Goal: Transaction & Acquisition: Purchase product/service

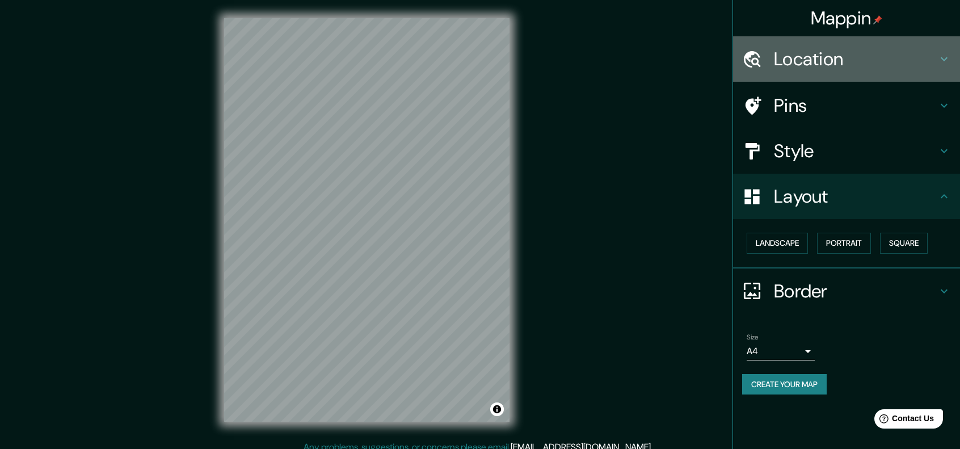
click at [873, 60] on h4 "Location" at bounding box center [855, 59] width 163 height 23
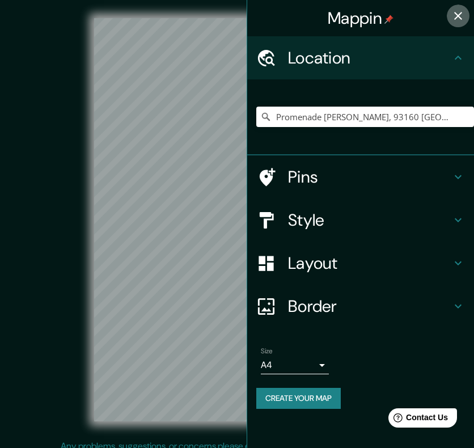
click at [459, 18] on icon "button" at bounding box center [459, 16] width 14 height 14
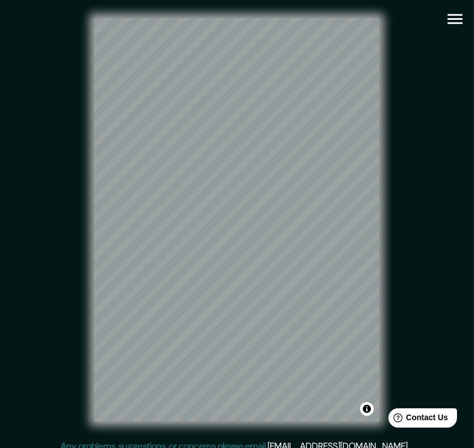
click at [457, 20] on icon "button" at bounding box center [456, 19] width 20 height 20
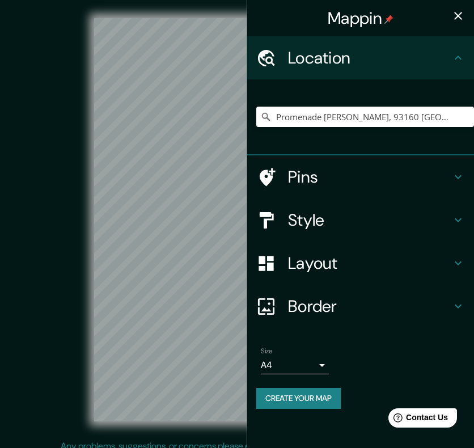
click at [457, 11] on icon "button" at bounding box center [459, 16] width 14 height 14
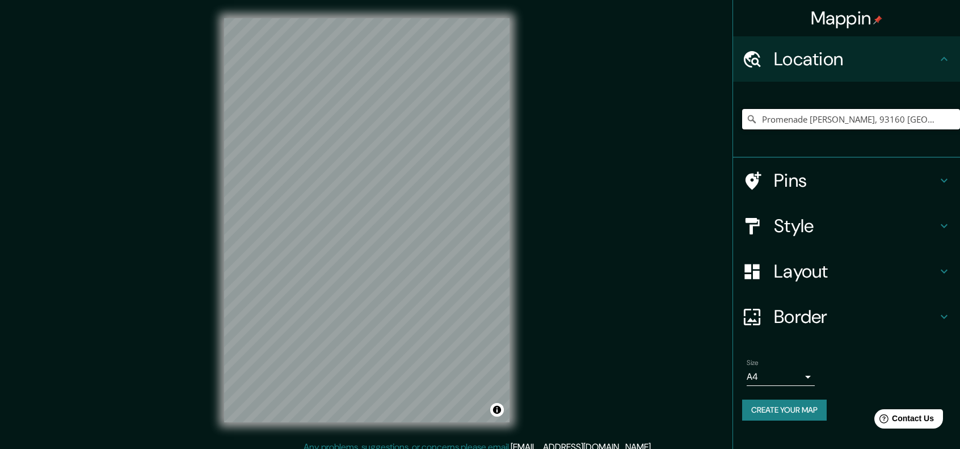
click at [799, 121] on input "Promenade Marco Polo, 93160 Noisy-le-Grand, Francia" at bounding box center [851, 119] width 218 height 20
paste input "Calle s/n, Villa de Antofagasta de la Sierra, Provincia de Catamarca, Argentin"
click at [805, 216] on h4 "Style" at bounding box center [855, 226] width 163 height 23
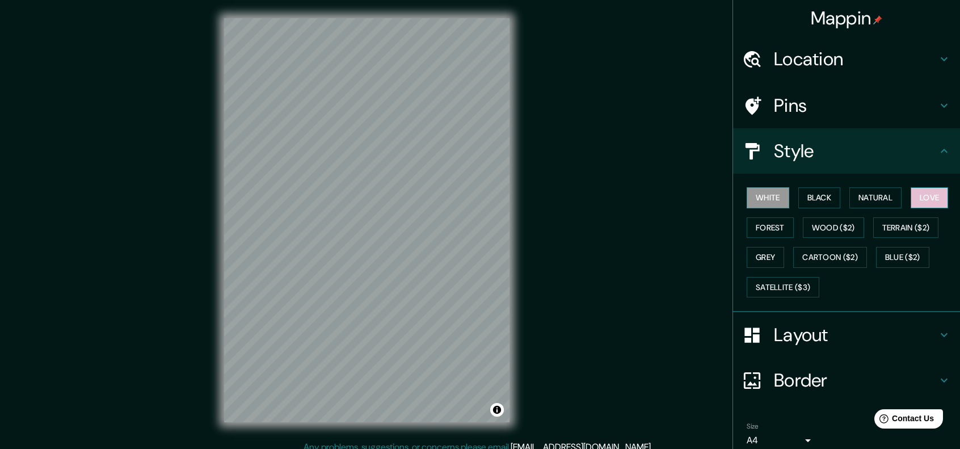
click at [918, 192] on button "Love" at bounding box center [929, 197] width 37 height 21
click at [830, 247] on button "Cartoon ($2)" at bounding box center [830, 257] width 74 height 21
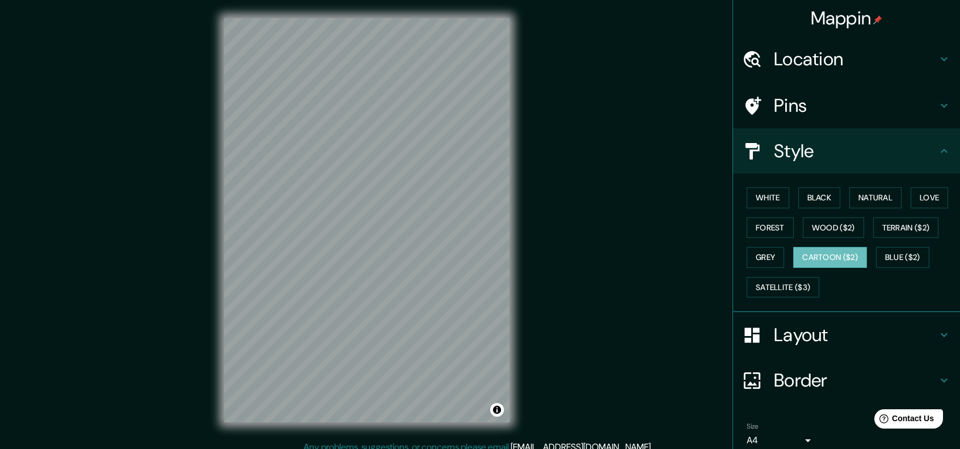
drag, startPoint x: 766, startPoint y: 251, endPoint x: 764, endPoint y: 240, distance: 11.4
click at [765, 251] on button "Grey" at bounding box center [765, 257] width 37 height 21
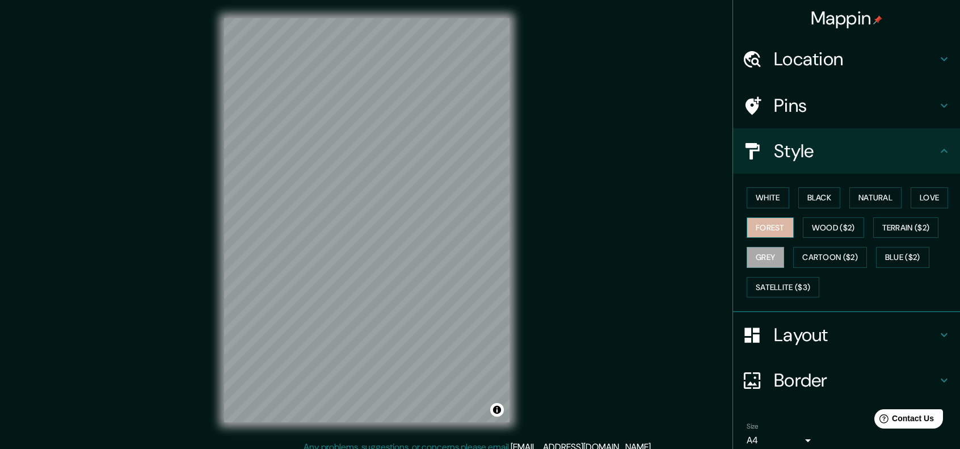
click at [768, 230] on button "Forest" at bounding box center [770, 227] width 47 height 21
click at [884, 230] on button "Terrain ($2)" at bounding box center [906, 227] width 66 height 21
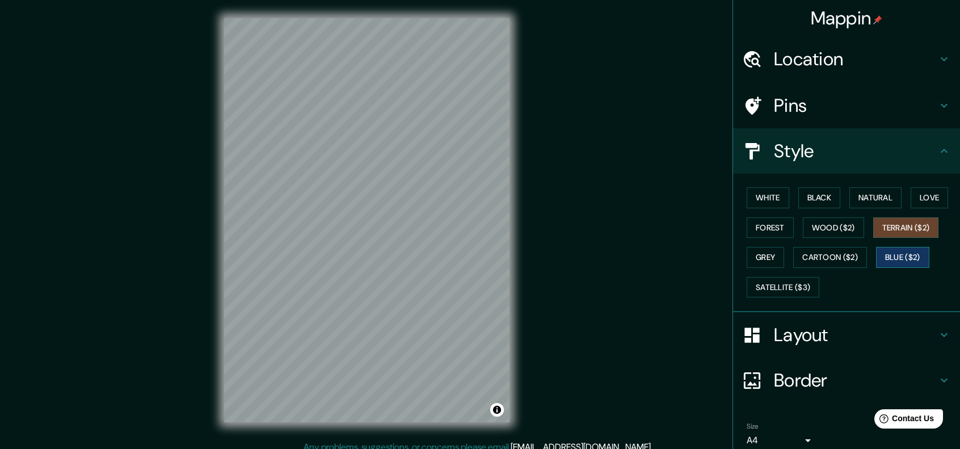
click at [889, 255] on button "Blue ($2)" at bounding box center [902, 257] width 53 height 21
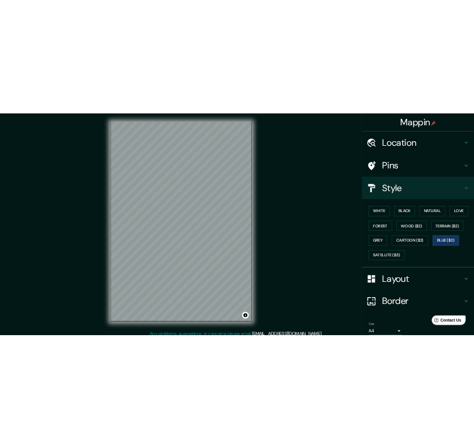
scroll to position [3, 0]
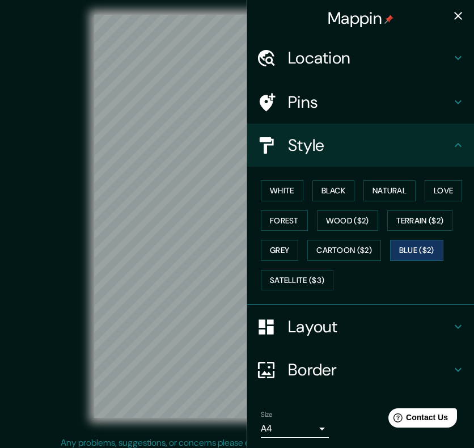
click at [82, 163] on div "© Mapbox © OpenStreetMap Improve this map" at bounding box center [237, 217] width 427 height 404
click at [455, 15] on icon "button" at bounding box center [459, 16] width 8 height 8
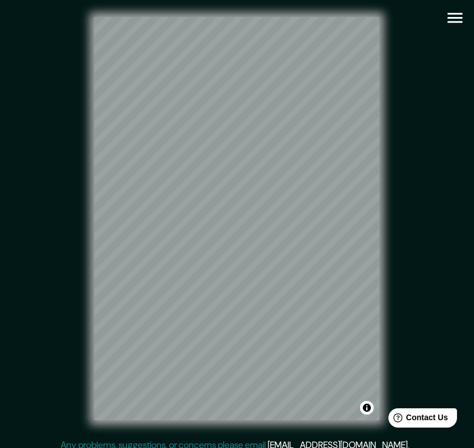
scroll to position [0, 0]
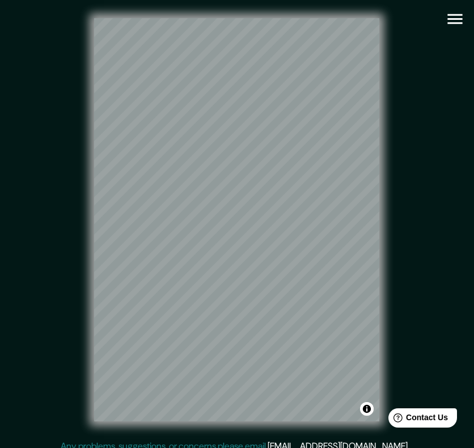
click at [456, 22] on icon "button" at bounding box center [456, 19] width 20 height 20
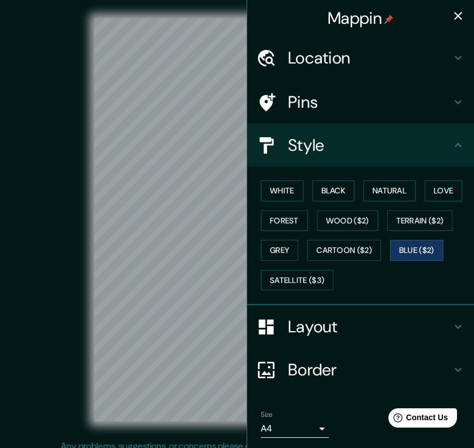
click at [309, 68] on h4 "Location" at bounding box center [369, 58] width 163 height 20
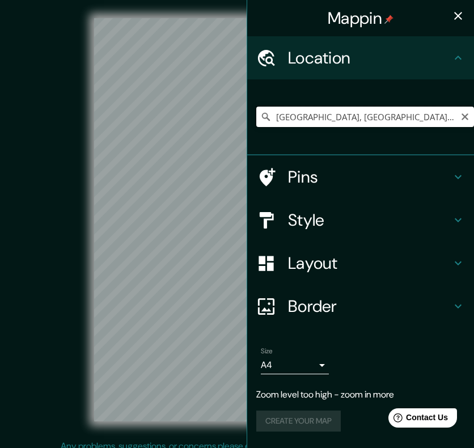
click at [390, 119] on input "Antofagasta de la Sierra, Provincia de Catamarca, Argentina" at bounding box center [366, 117] width 218 height 20
click at [442, 121] on input "Antofagasta de la Sierra, Provincia de Catamarca, Argentina" at bounding box center [366, 117] width 218 height 20
click at [450, 117] on input "Antofagasta de la Sierra, Provincia de Catamarca, Argentina" at bounding box center [366, 117] width 218 height 20
drag, startPoint x: 446, startPoint y: 119, endPoint x: 356, endPoint y: 120, distance: 89.1
click at [356, 120] on input "Antofagasta de la Sierra, Provincia de Catamarca, Argentina" at bounding box center [366, 117] width 218 height 20
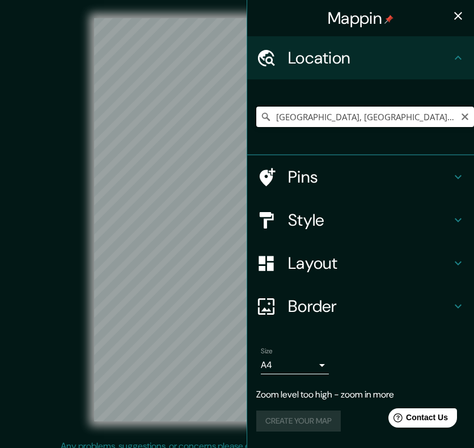
click at [417, 120] on input "Antofagasta de la Sierra, Provincia de Catamarca, Argentina" at bounding box center [366, 117] width 218 height 20
click at [409, 117] on input "Antofagasta de la Sierra, Provincia de Catamarca, Argentina" at bounding box center [366, 117] width 218 height 20
click at [455, 18] on icon "button" at bounding box center [459, 16] width 8 height 8
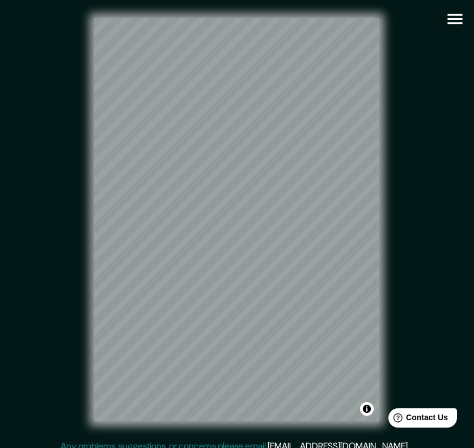
click at [460, 23] on icon "button" at bounding box center [455, 19] width 15 height 10
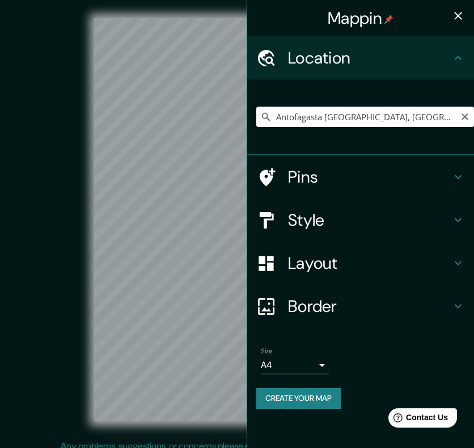
click at [360, 116] on input "Antofagasta De La Sierra, San Fernando del Valle de Catamarca, Provincia de Cat…" at bounding box center [366, 117] width 218 height 20
drag, startPoint x: 375, startPoint y: 117, endPoint x: 483, endPoint y: 123, distance: 108.0
click at [474, 123] on html "Mappin Location Antofagasta De La Sierra, San Fernando del Valle de Catamarca, …" at bounding box center [237, 224] width 474 height 448
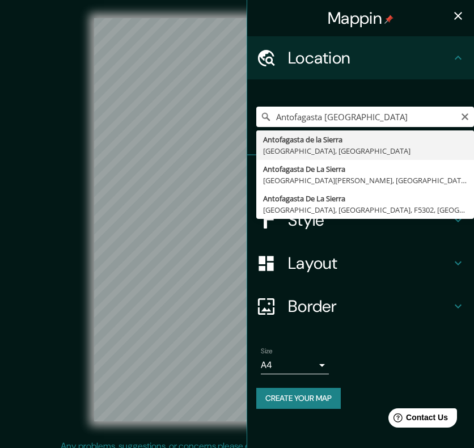
type input "Antofagasta de la Sierra, Provincia de Catamarca, Argentina"
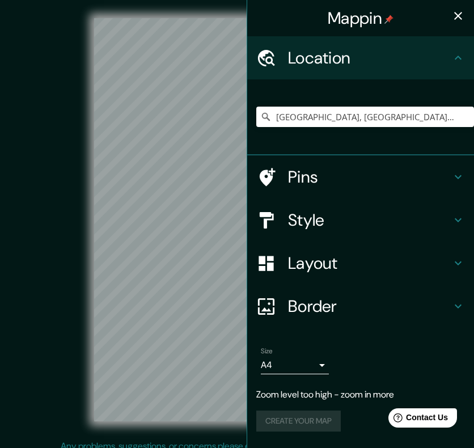
click at [462, 14] on icon "button" at bounding box center [459, 16] width 14 height 14
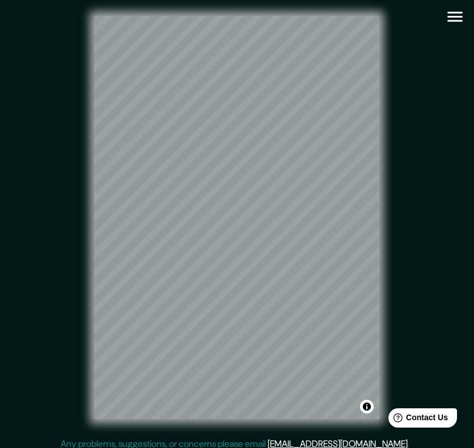
scroll to position [3, 0]
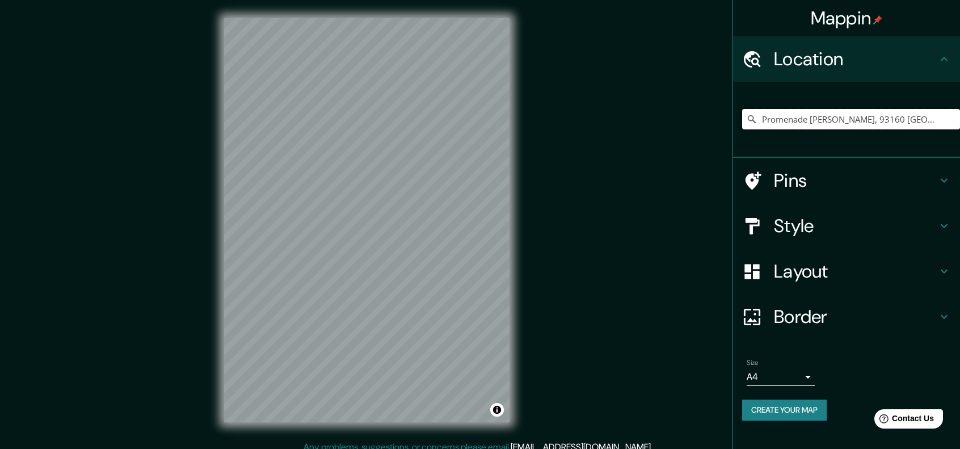
click at [474, 117] on input "Promenade [PERSON_NAME], 93160 [GEOGRAPHIC_DATA], [GEOGRAPHIC_DATA]" at bounding box center [851, 119] width 218 height 20
click at [474, 129] on input "Promenade [PERSON_NAME], 93160 [GEOGRAPHIC_DATA], [GEOGRAPHIC_DATA]" at bounding box center [851, 119] width 218 height 20
paste input "comisaría de Policía de Catamarc"
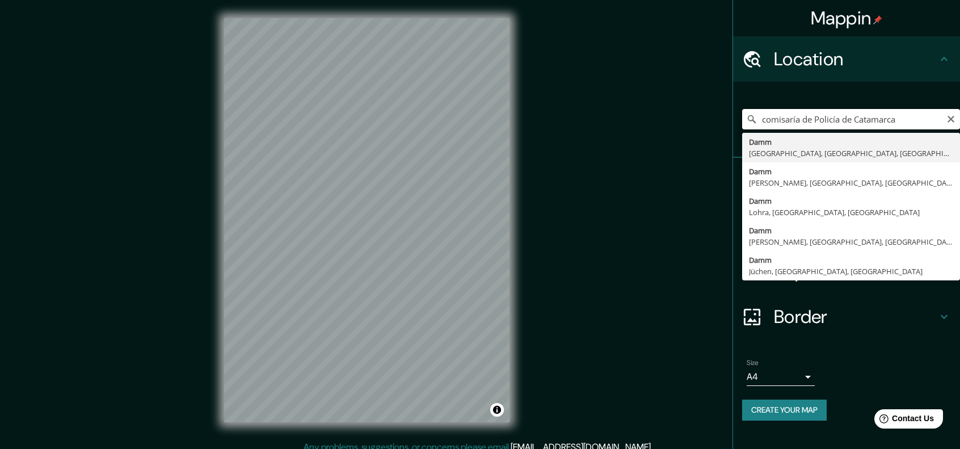
click at [474, 125] on input "comisaría de Policía de Catamarca" at bounding box center [851, 119] width 218 height 20
click at [474, 120] on input "comisaría de Policía de Catamarca" at bounding box center [851, 119] width 218 height 20
click at [474, 117] on input "comisaría de Policía de Catamarca" at bounding box center [851, 119] width 218 height 20
click at [474, 116] on input "comisaría de Policía de Catamarca" at bounding box center [851, 119] width 218 height 20
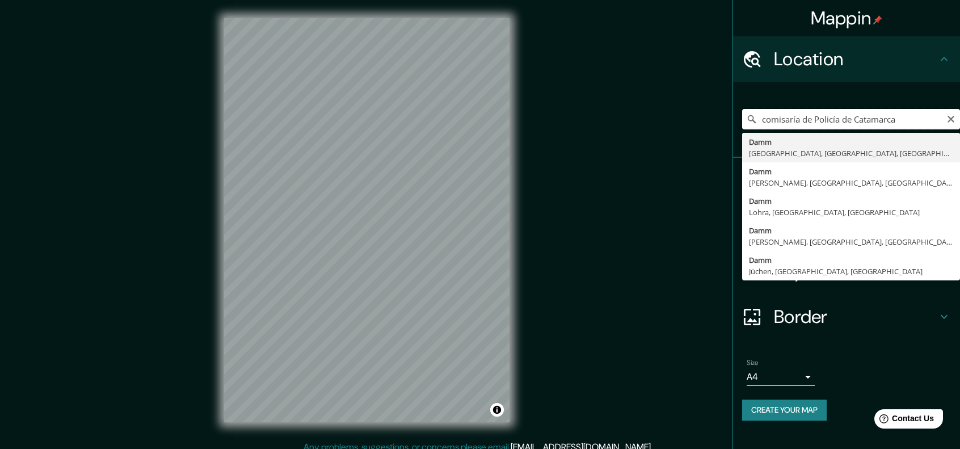
click at [474, 116] on input "comisaría de Policía de Catamarca" at bounding box center [851, 119] width 218 height 20
paste input "Departamento Antofagasta de la Sierra, Provinci"
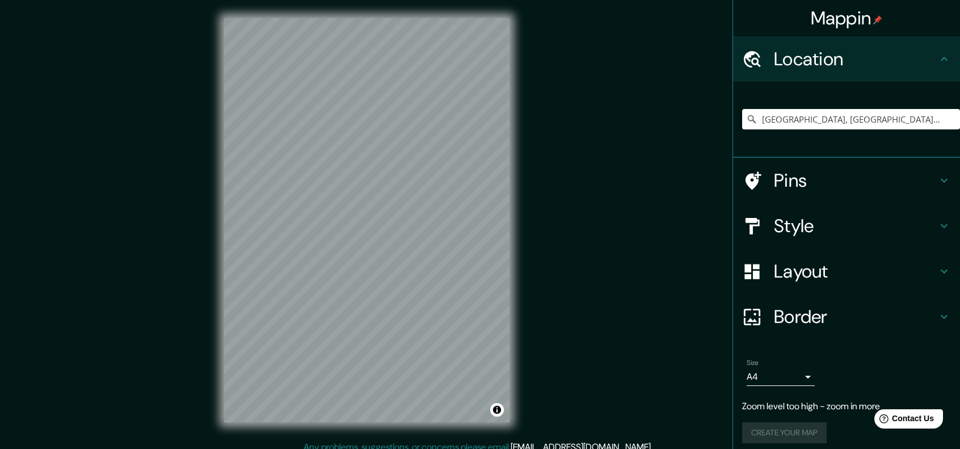
click at [474, 274] on h4 "Layout" at bounding box center [855, 271] width 163 height 23
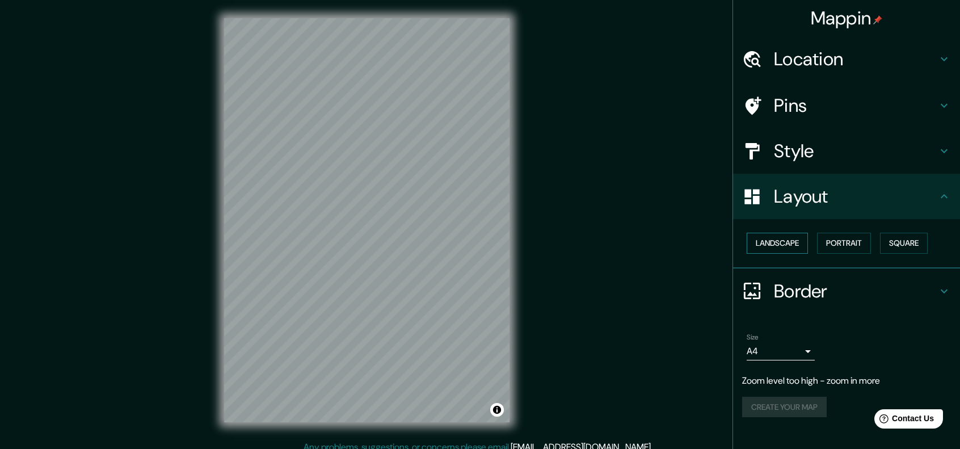
click at [474, 242] on button "Landscape" at bounding box center [777, 243] width 61 height 21
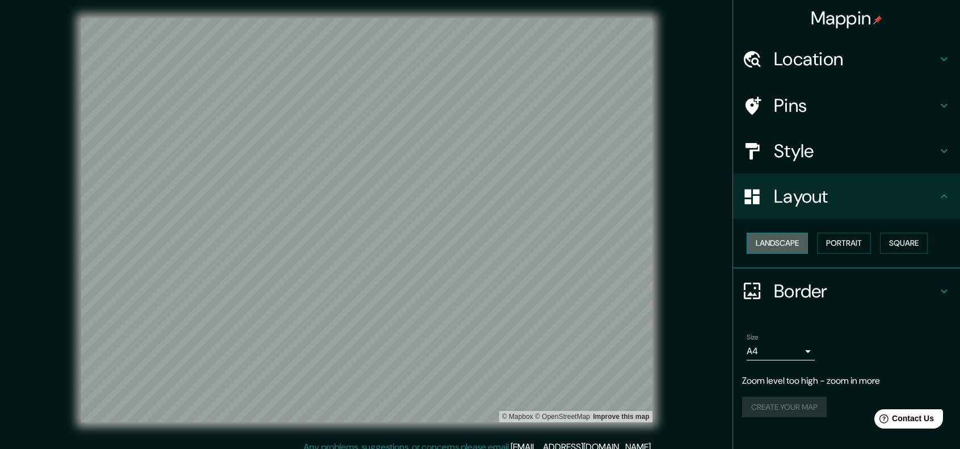
click at [474, 246] on button "Landscape" at bounding box center [777, 243] width 61 height 21
click at [474, 233] on button "Portrait" at bounding box center [844, 243] width 54 height 21
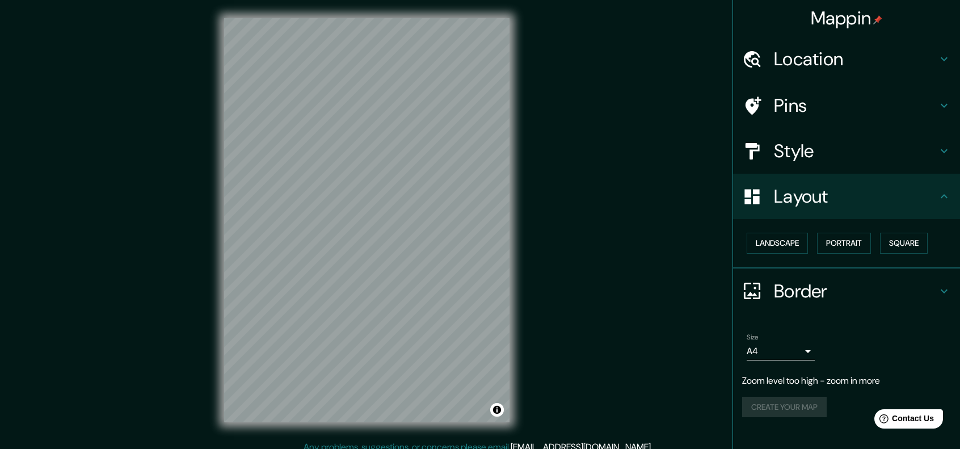
click at [474, 186] on h4 "Layout" at bounding box center [855, 196] width 163 height 23
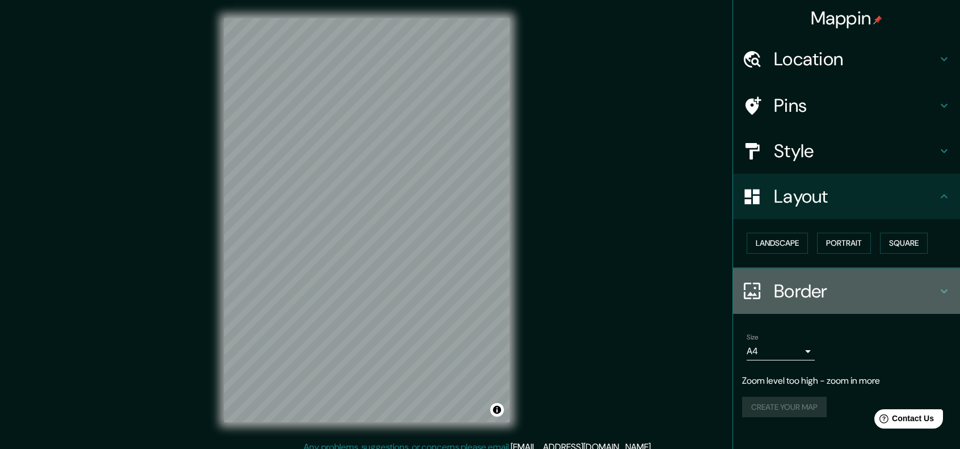
click at [474, 276] on div "Border" at bounding box center [846, 290] width 227 height 45
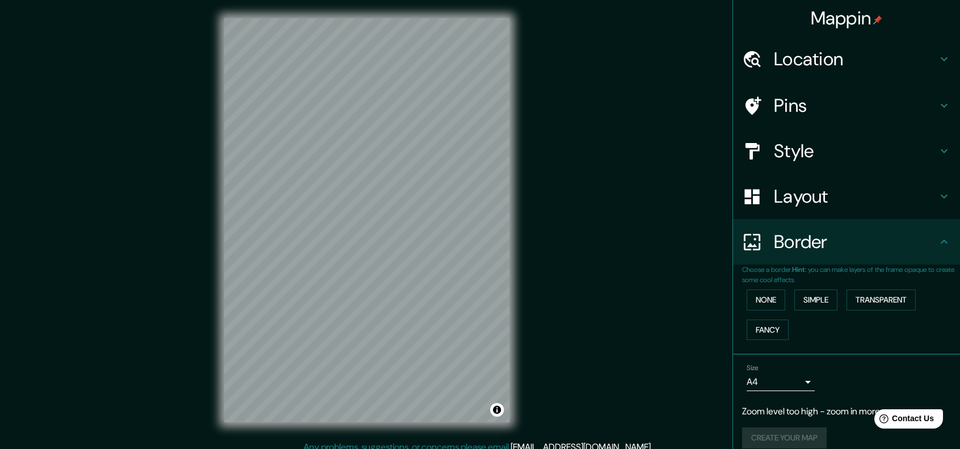
click at [474, 274] on p "Choose a border. Hint : you can make layers of the frame opaque to create some …" at bounding box center [851, 274] width 218 height 20
click at [474, 245] on h4 "Border" at bounding box center [855, 241] width 163 height 23
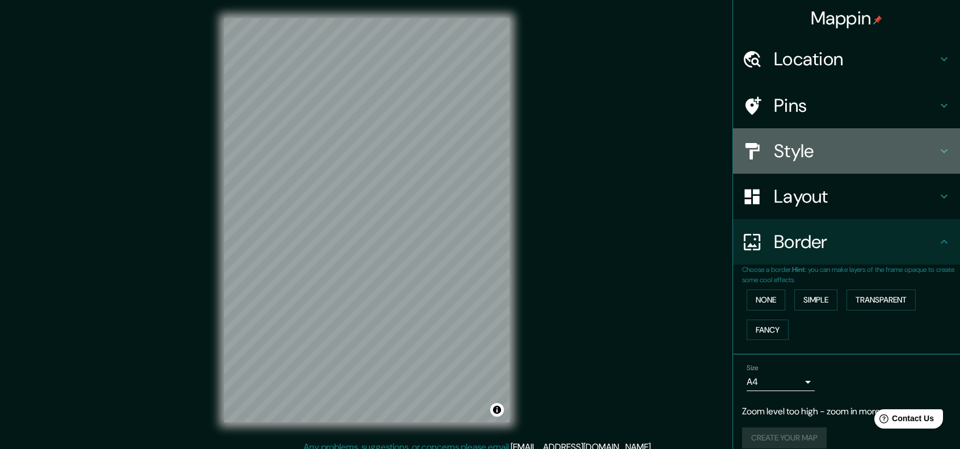
click at [474, 148] on h4 "Style" at bounding box center [855, 151] width 163 height 23
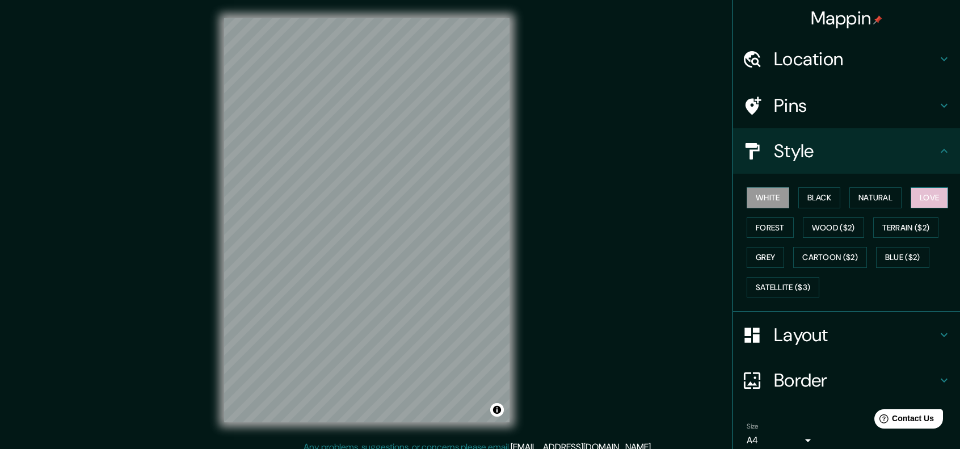
click at [474, 197] on button "Love" at bounding box center [929, 197] width 37 height 21
click at [474, 232] on button "Terrain ($2)" at bounding box center [906, 227] width 66 height 21
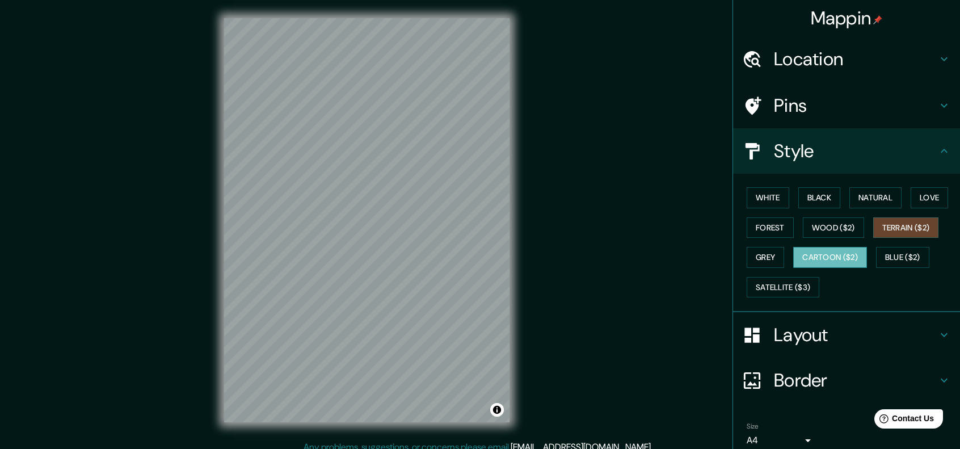
click at [474, 252] on button "Cartoon ($2)" at bounding box center [830, 257] width 74 height 21
click at [474, 258] on button "Blue ($2)" at bounding box center [902, 257] width 53 height 21
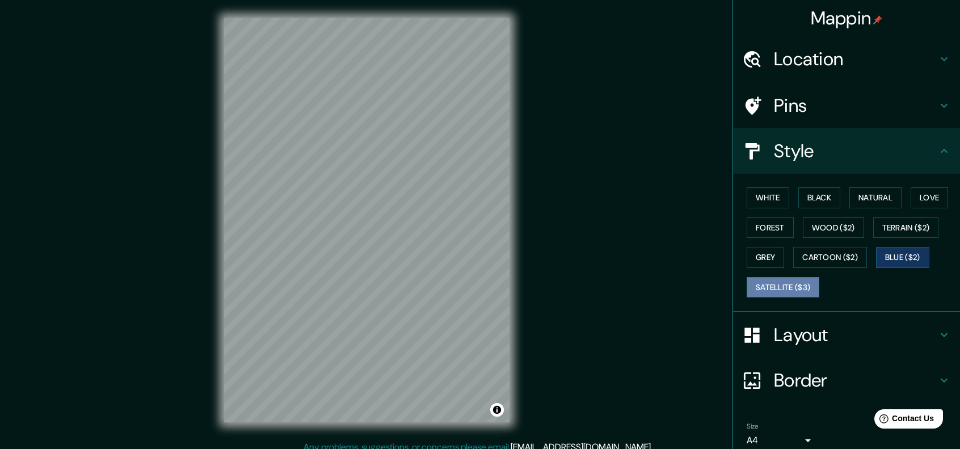
click at [474, 287] on button "Satellite ($3)" at bounding box center [783, 287] width 73 height 21
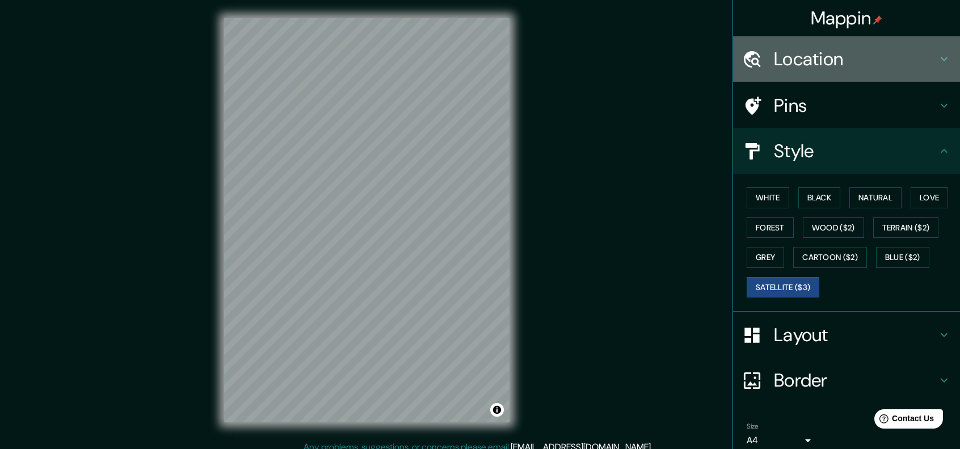
click at [474, 55] on h4 "Location" at bounding box center [855, 59] width 163 height 23
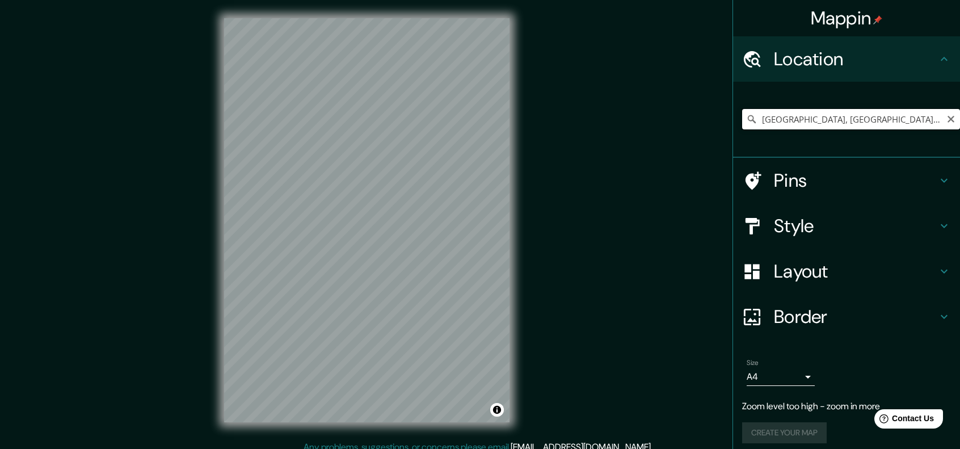
scroll to position [0, 57]
drag, startPoint x: 847, startPoint y: 122, endPoint x: 968, endPoint y: 129, distance: 121.6
click at [474, 129] on html "Mappin Location Antofagasta de la Sierra, Provincia de Catamarca, Argentina Pin…" at bounding box center [480, 224] width 960 height 449
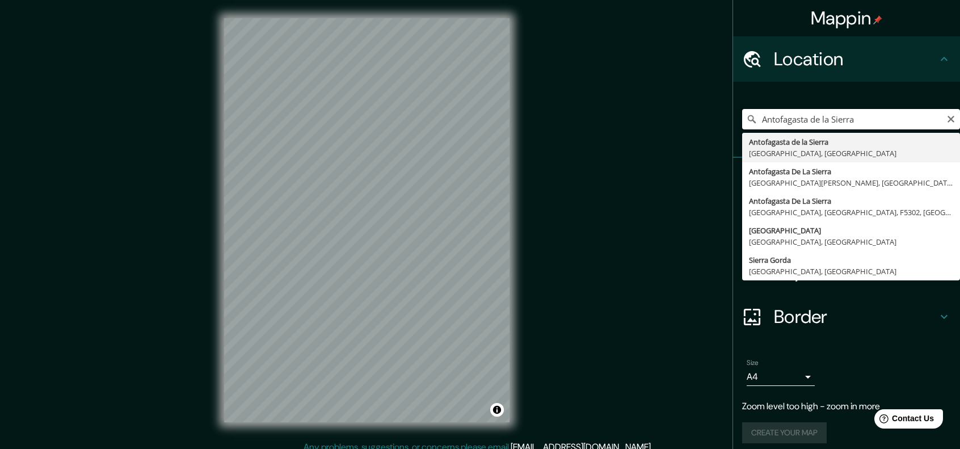
click at [474, 120] on input "Antofagasta de la Sierra" at bounding box center [851, 119] width 218 height 20
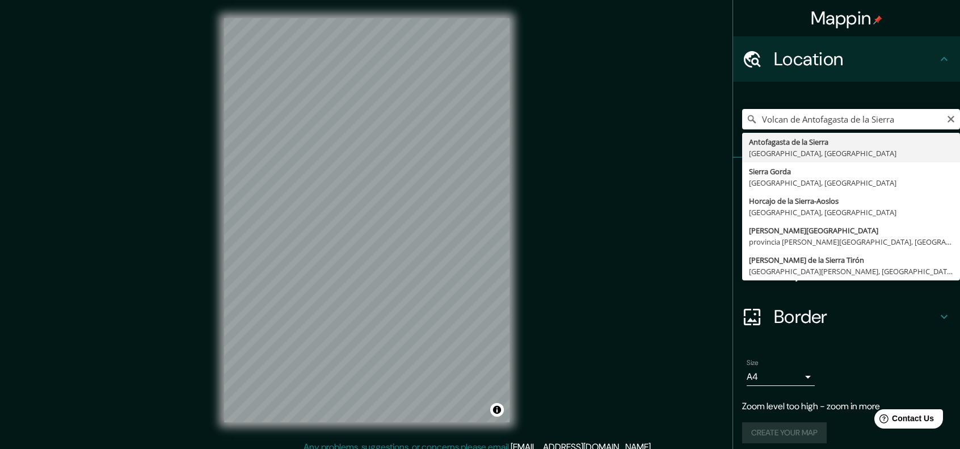
type input "Antofagasta de la Sierra, Provincia de Catamarca, Argentina"
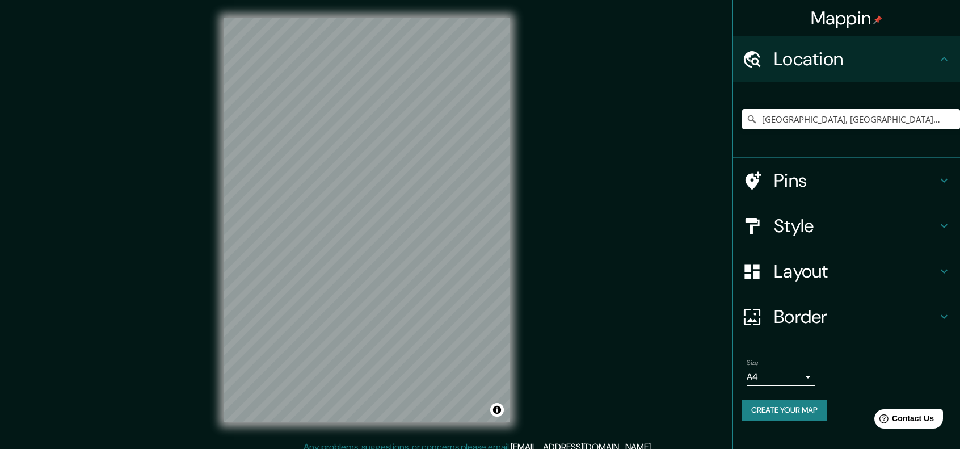
click at [474, 216] on h4 "Style" at bounding box center [855, 226] width 163 height 23
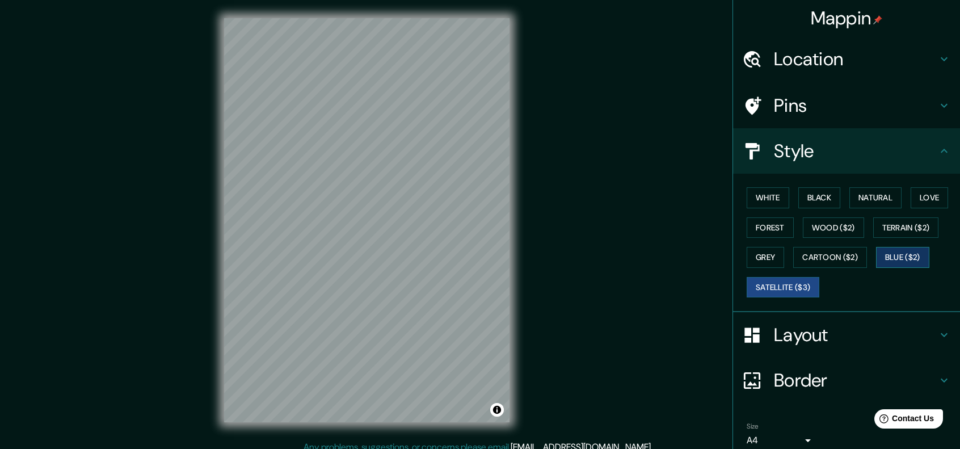
click at [474, 261] on button "Blue ($2)" at bounding box center [902, 257] width 53 height 21
click at [474, 295] on button "Satellite ($3)" at bounding box center [783, 287] width 73 height 21
click at [474, 249] on button "Blue ($2)" at bounding box center [902, 257] width 53 height 21
click at [474, 241] on div "© Mapbox © OpenStreetMap Improve this map" at bounding box center [367, 220] width 864 height 404
click at [474, 149] on div "Style" at bounding box center [846, 150] width 227 height 45
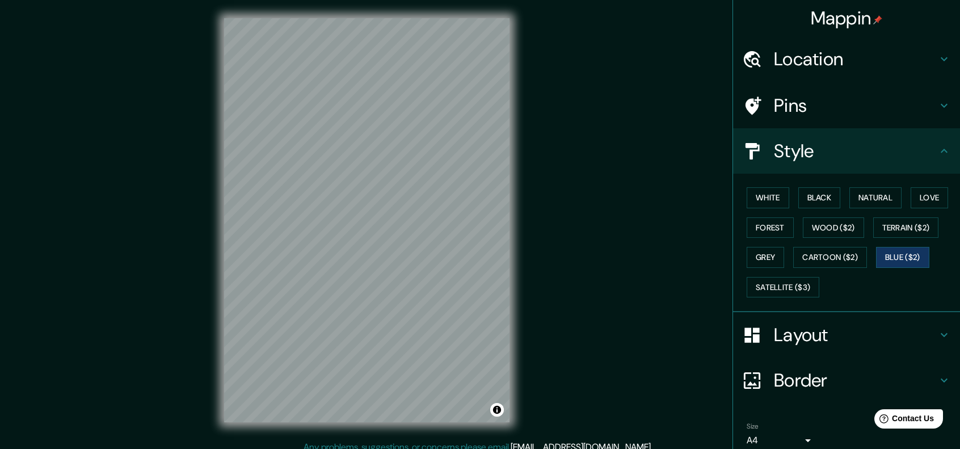
click at [474, 334] on icon at bounding box center [945, 335] width 14 height 14
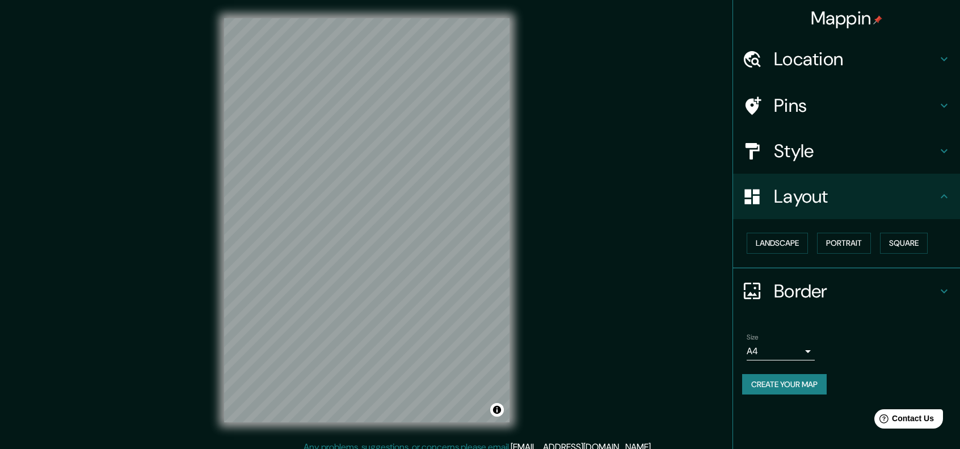
click at [474, 385] on button "Create your map" at bounding box center [784, 384] width 85 height 21
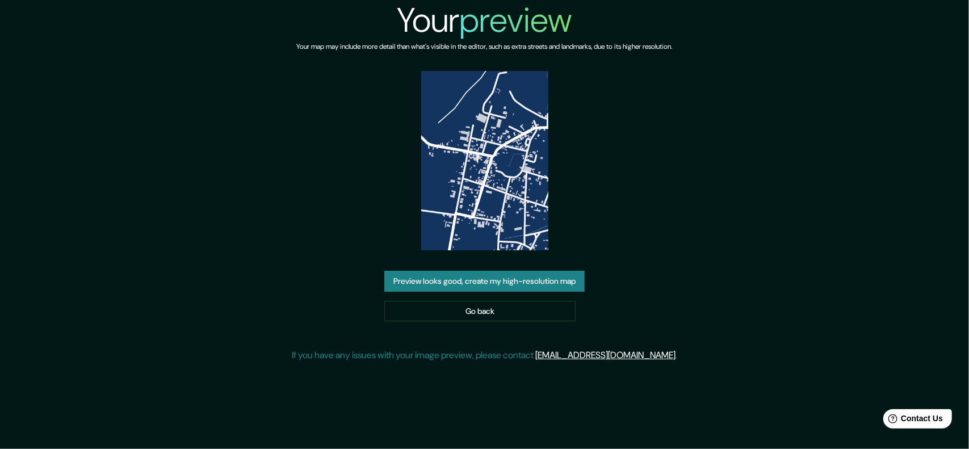
click at [514, 204] on img at bounding box center [484, 160] width 127 height 179
drag, startPoint x: 525, startPoint y: 312, endPoint x: 574, endPoint y: 321, distance: 49.6
click at [525, 312] on link "Go back" at bounding box center [479, 311] width 191 height 21
click at [494, 306] on link "Go back" at bounding box center [479, 311] width 191 height 21
